Goal: Task Accomplishment & Management: Manage account settings

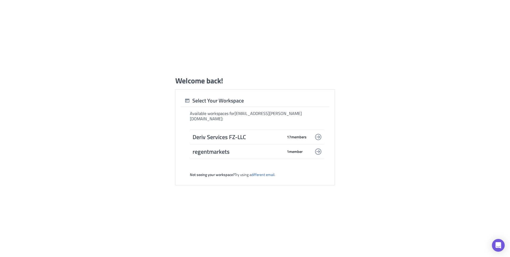
click at [267, 134] on span "Deriv Services FZ-LLC" at bounding box center [237, 136] width 90 height 7
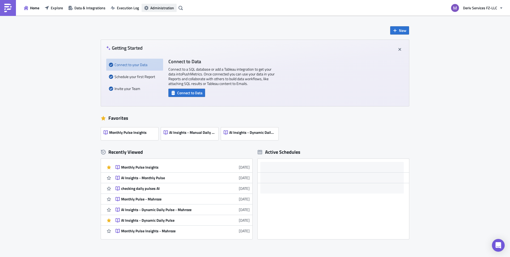
click at [159, 6] on span "Administration" at bounding box center [162, 8] width 24 height 6
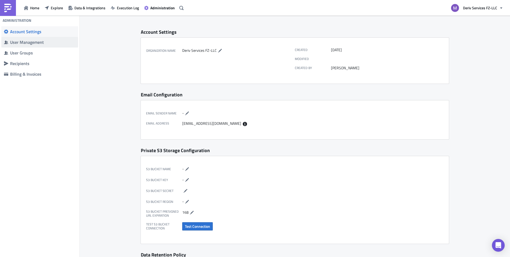
click at [25, 45] on span "User Management" at bounding box center [39, 42] width 77 height 11
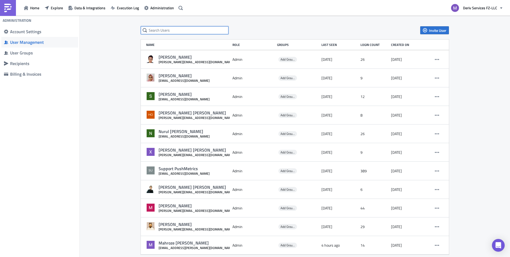
click at [171, 29] on input "text" at bounding box center [185, 30] width 88 height 8
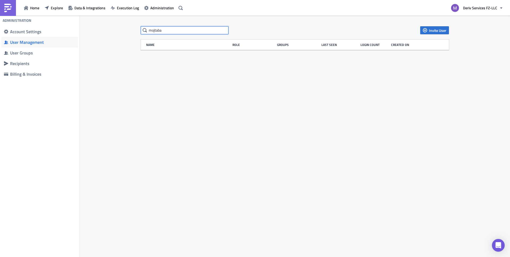
click at [166, 33] on input "mojtaba" at bounding box center [185, 30] width 88 height 8
type input "m"
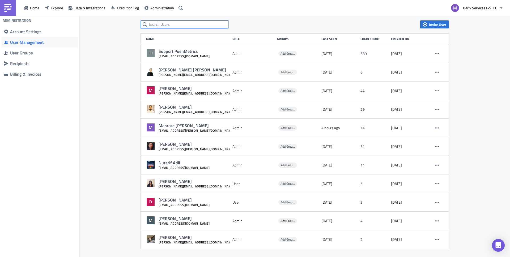
scroll to position [7, 0]
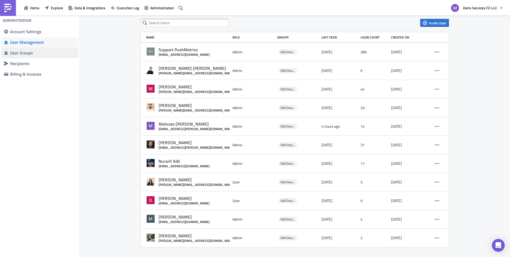
click at [44, 54] on div "User Groups" at bounding box center [42, 52] width 65 height 5
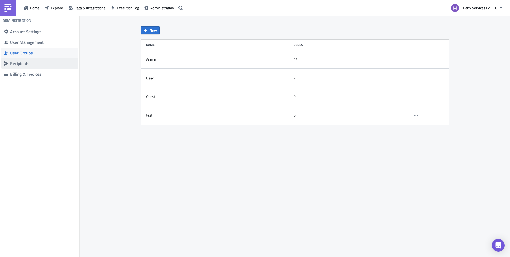
click at [44, 63] on div "Recipients" at bounding box center [42, 63] width 65 height 5
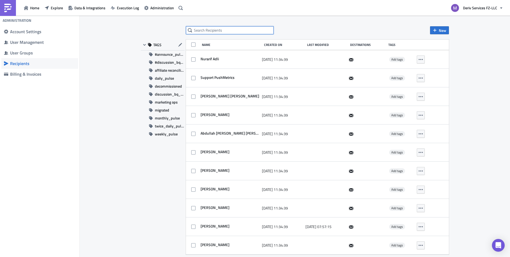
click at [199, 28] on input "text" at bounding box center [230, 30] width 88 height 8
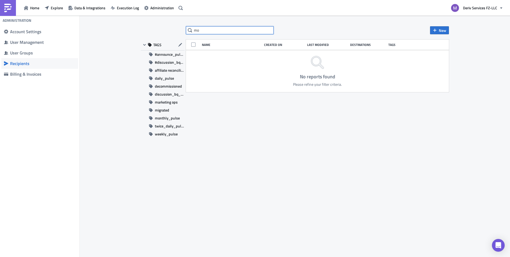
type input "m"
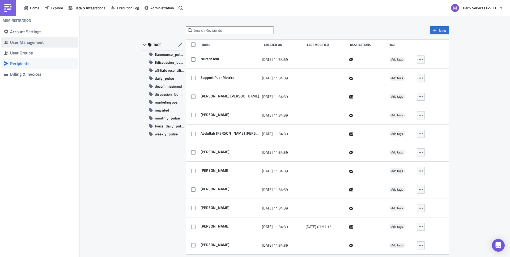
click at [51, 37] on span "User Management" at bounding box center [39, 42] width 77 height 11
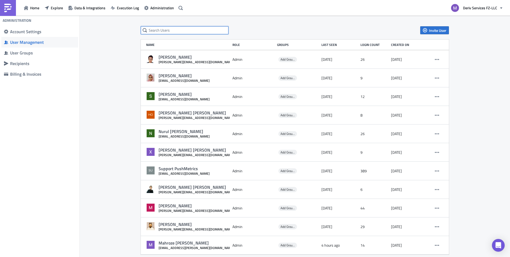
click at [187, 29] on input "text" at bounding box center [185, 30] width 88 height 8
type input "Mojtaba"
